Goal: Communication & Community: Answer question/provide support

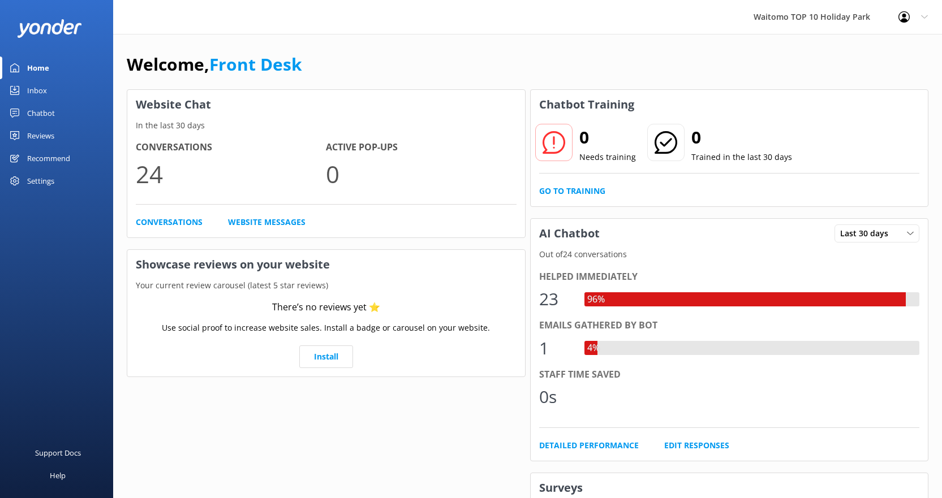
click at [28, 85] on div "Inbox" at bounding box center [37, 90] width 20 height 23
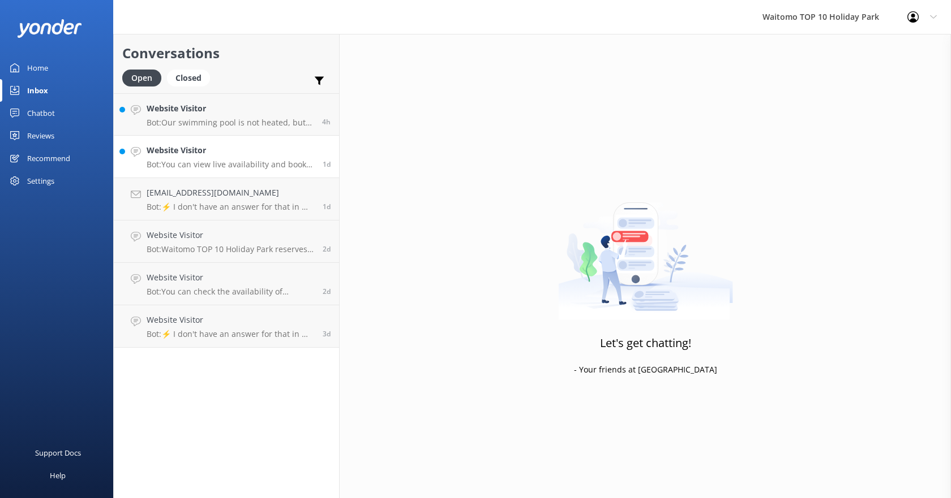
click at [233, 158] on div "Website Visitor Bot: You can view live availability and book your stay online a…" at bounding box center [230, 156] width 167 height 25
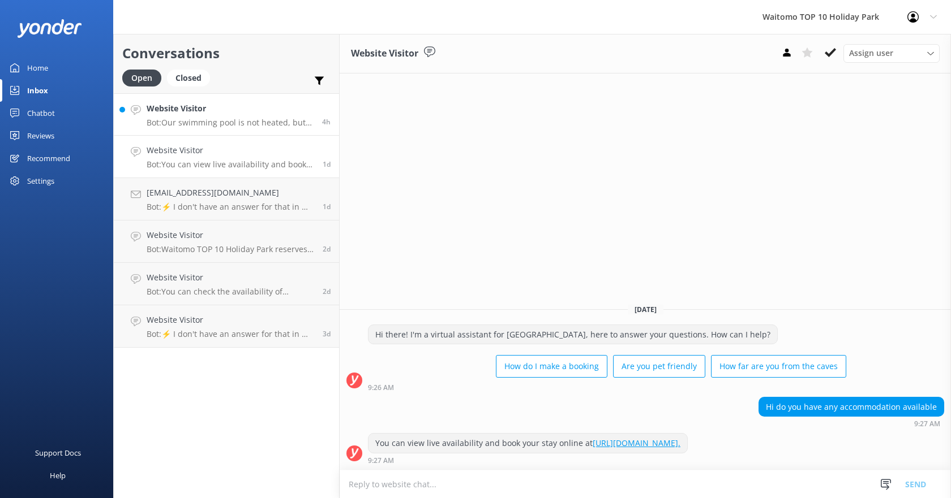
click at [205, 117] on div "Website Visitor Bot: Our swimming pool is not heated, but our hot tub is set at…" at bounding box center [230, 114] width 167 height 24
